Goal: Obtain resource: Download file/media

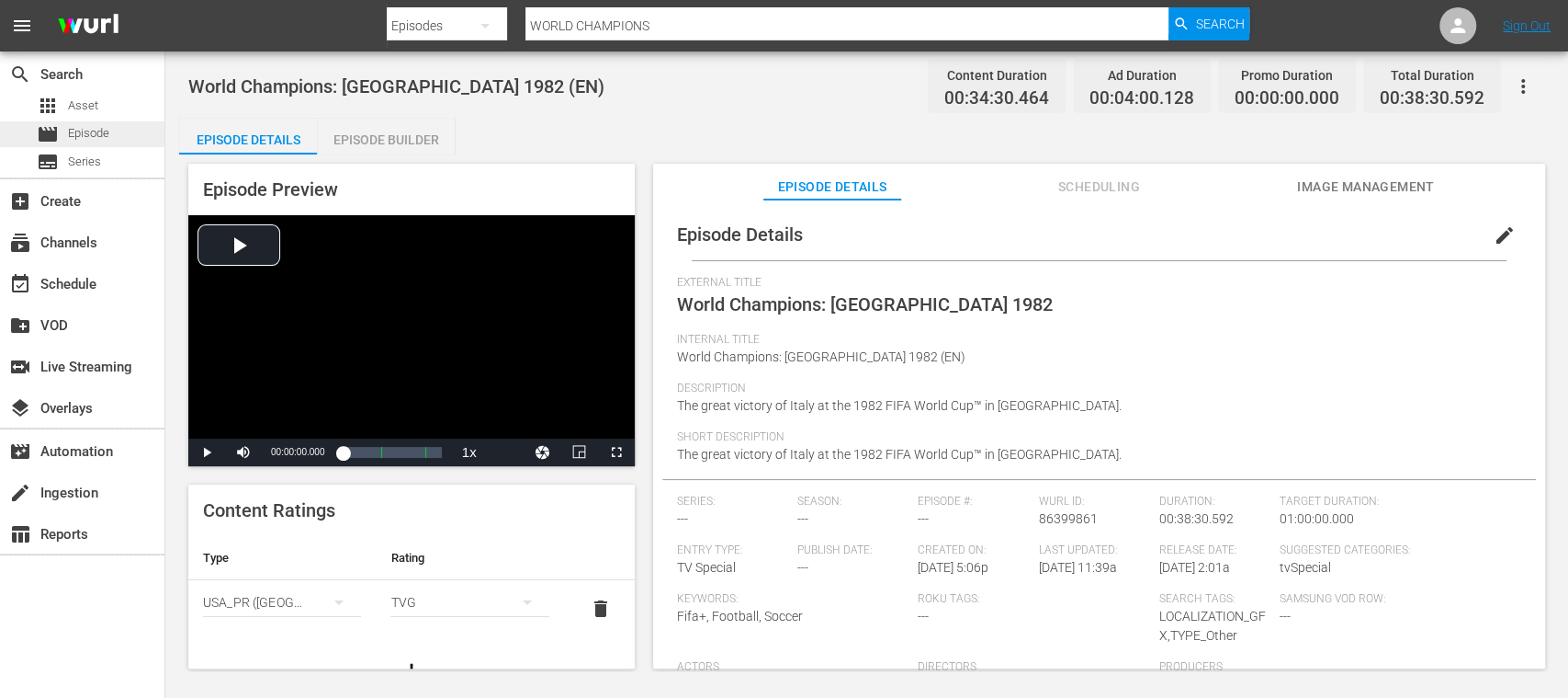
click at [108, 143] on div "movie Episode" at bounding box center [73, 134] width 73 height 26
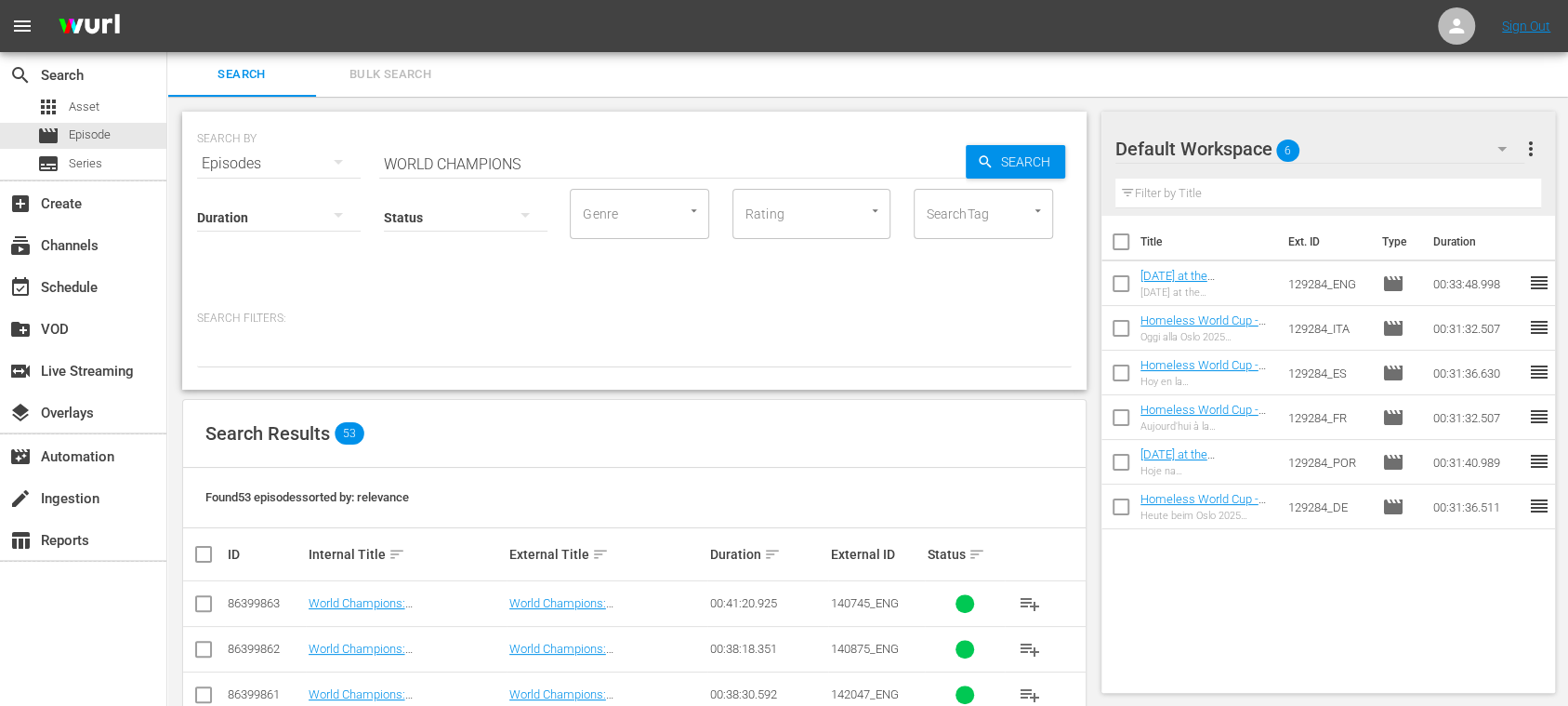
click at [488, 593] on td "World Champions: [GEOGRAPHIC_DATA] 1998 (EN)" at bounding box center [405, 603] width 201 height 46
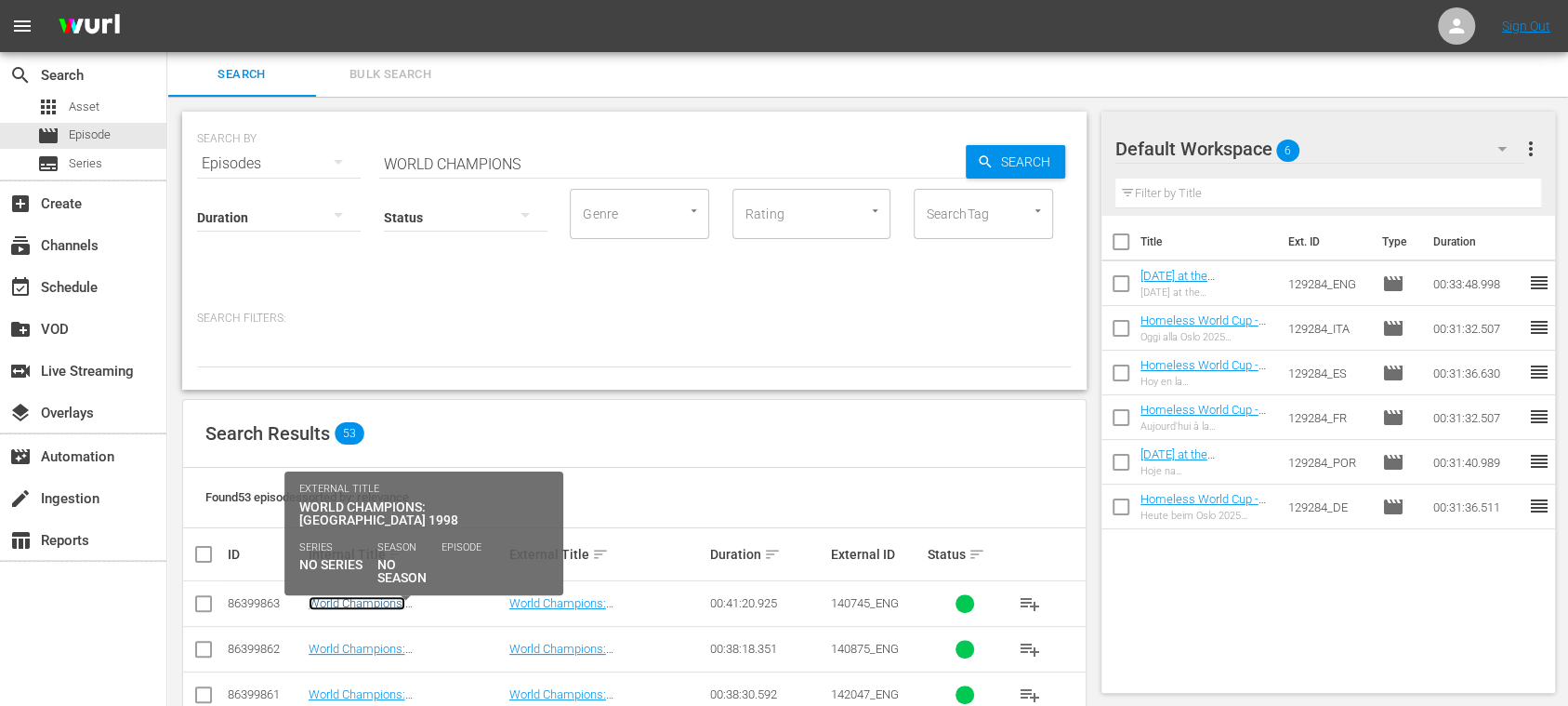
click at [475, 598] on link "World Champions: [GEOGRAPHIC_DATA] 1998 (EN)" at bounding box center [392, 610] width 166 height 27
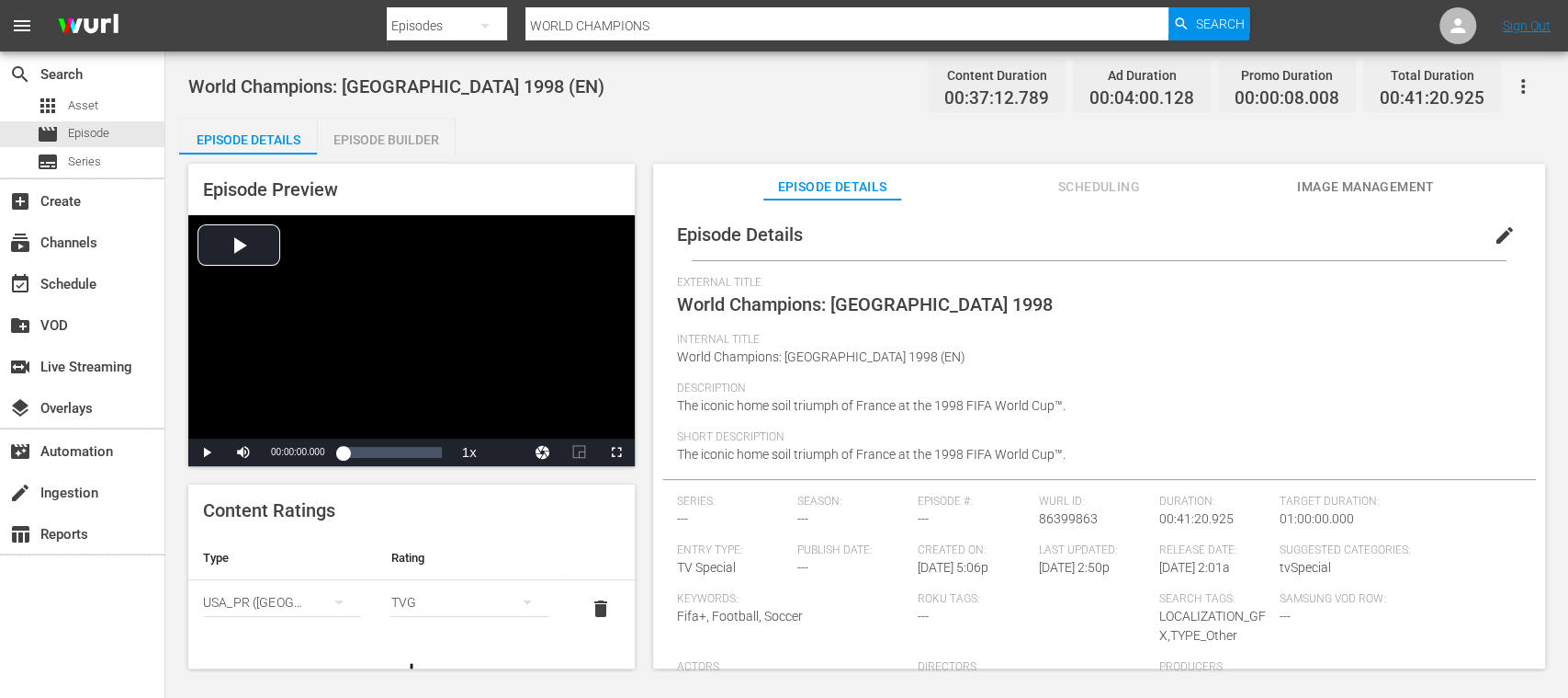
click at [1388, 169] on button "Image Management" at bounding box center [1366, 182] width 137 height 37
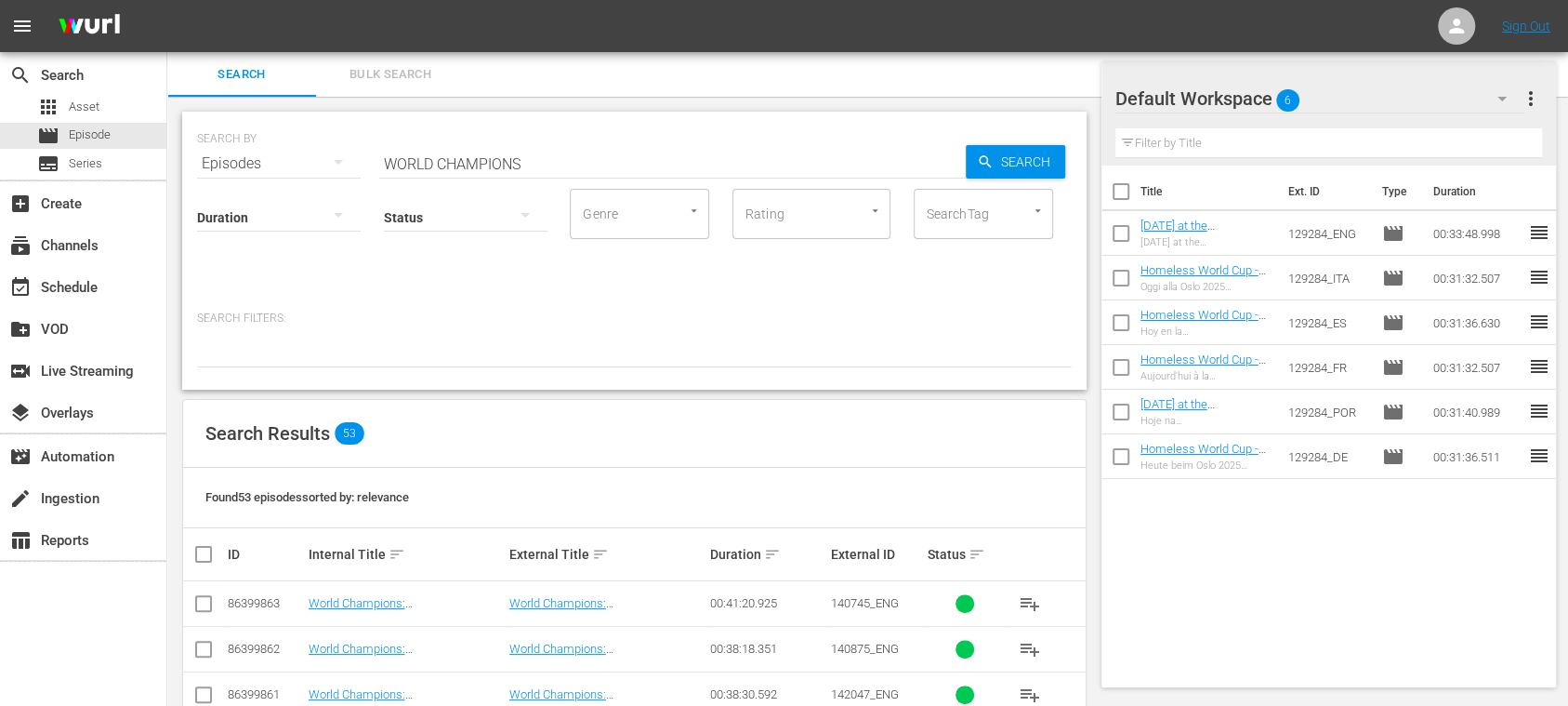
scroll to position [330, 0]
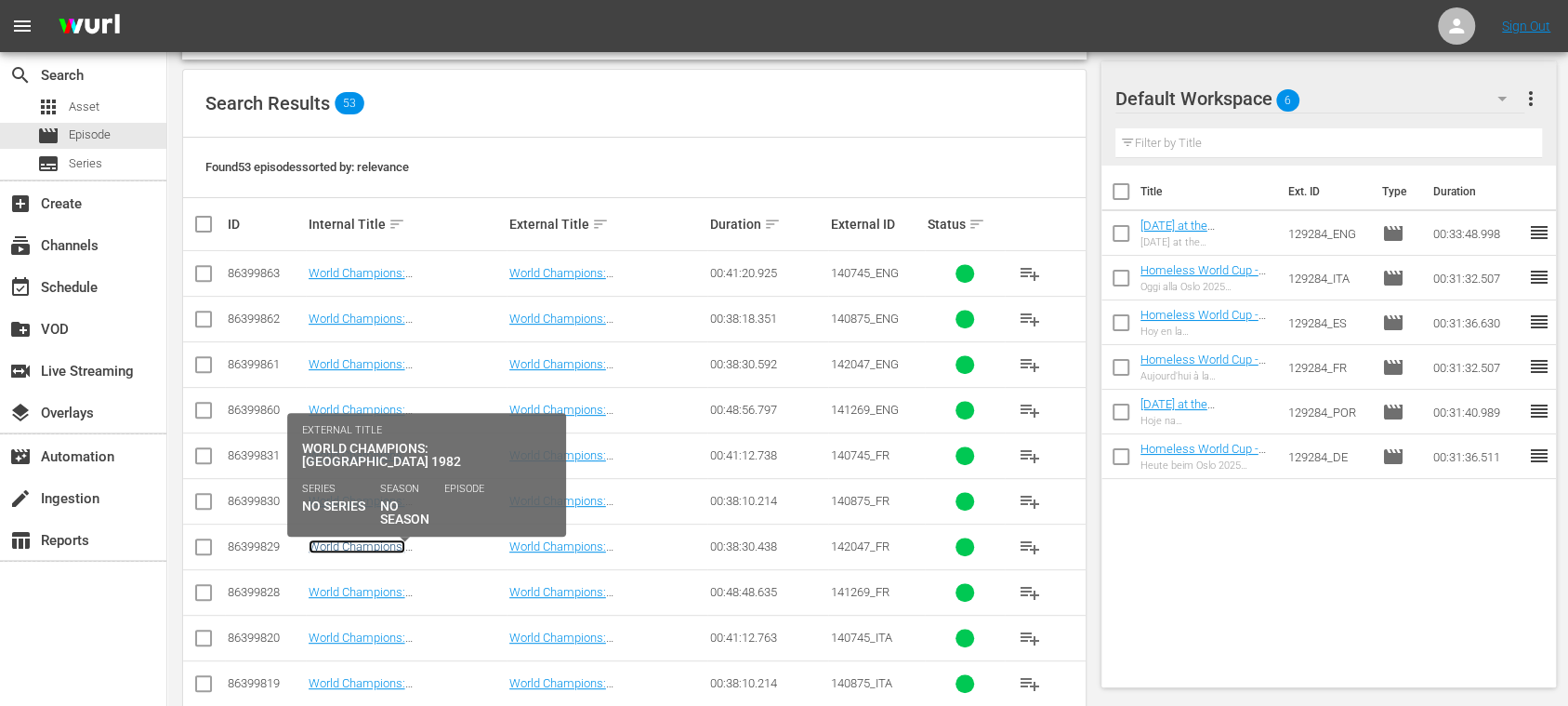
click at [381, 540] on link "World Champions: [GEOGRAPHIC_DATA] 1982 (FR)" at bounding box center [391, 553] width 166 height 27
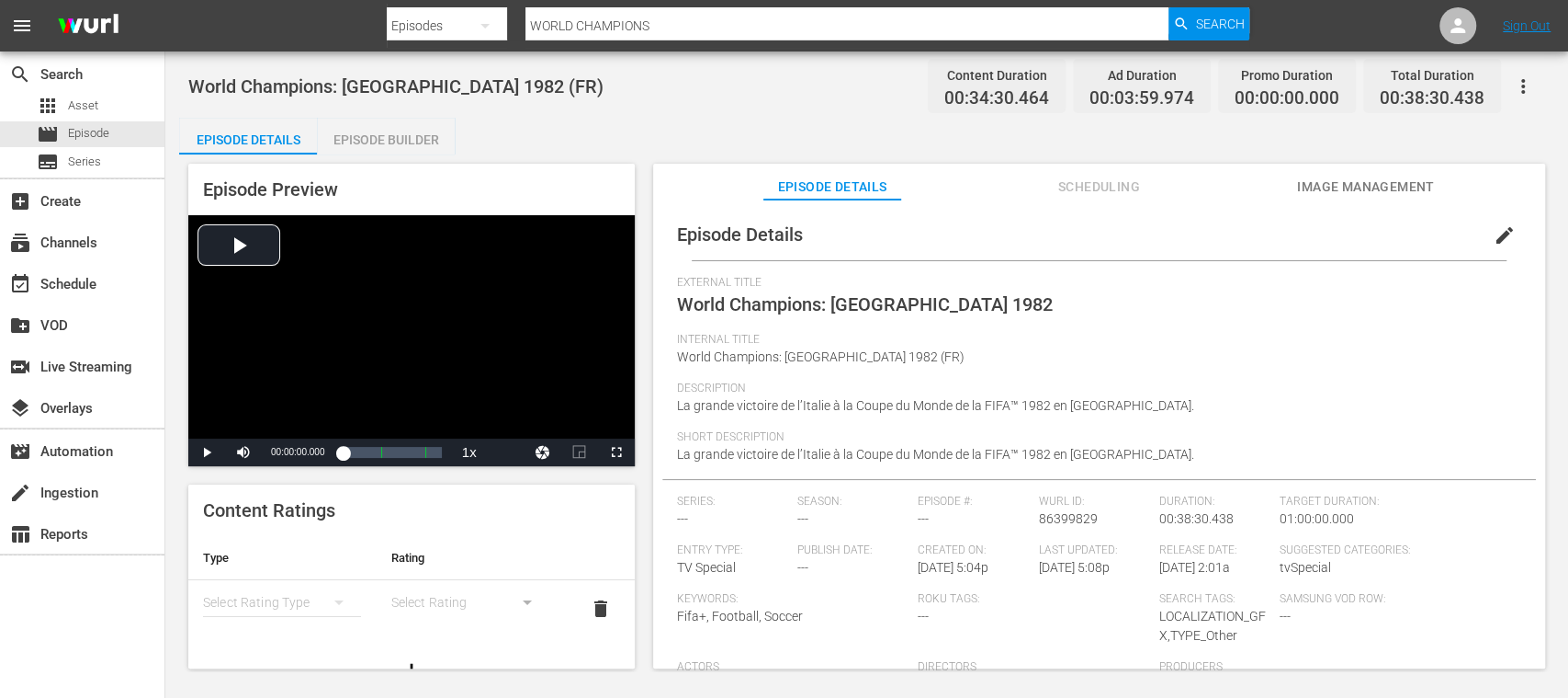
click at [1348, 187] on span "Image Management" at bounding box center [1366, 187] width 137 height 23
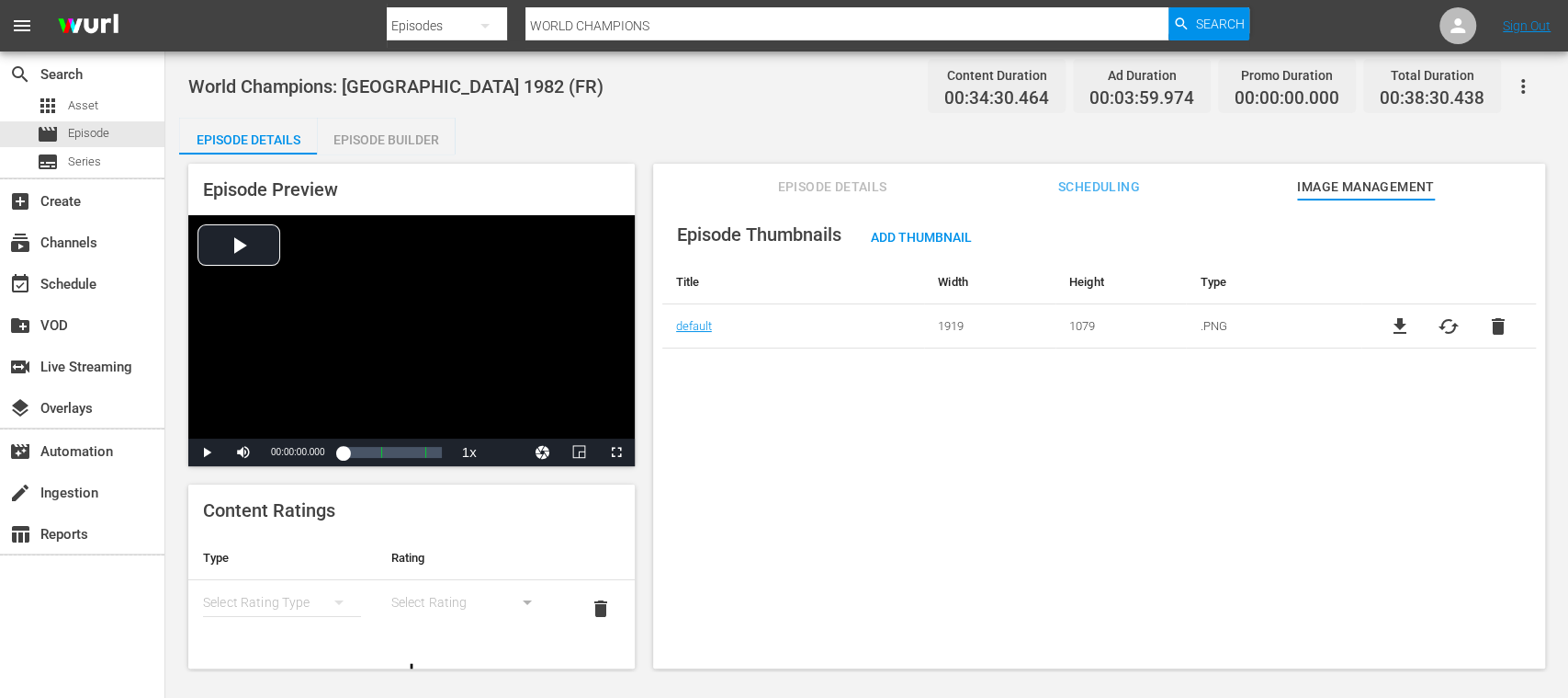
click at [1396, 327] on span "file_download" at bounding box center [1399, 326] width 22 height 22
